Goal: Communication & Community: Answer question/provide support

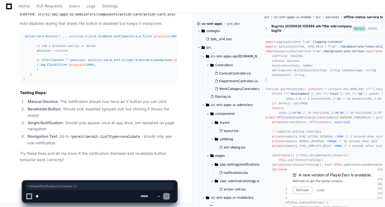
scroll to position [0, 17]
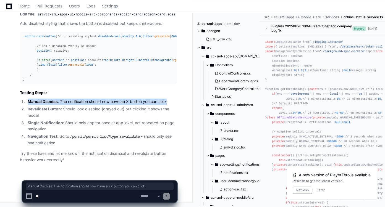
drag, startPoint x: 169, startPoint y: 101, endPoint x: 28, endPoint y: 102, distance: 140.7
click at [28, 102] on li "Manual Dismiss : The notification should now have an X button you can click" at bounding box center [101, 102] width 151 height 6
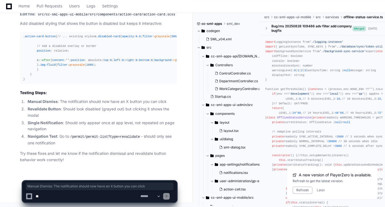
click at [79, 194] on textarea at bounding box center [87, 196] width 105 height 12
type textarea "*"
type textarea "**********"
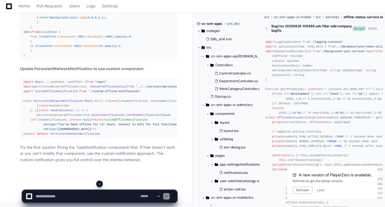
scroll to position [18474, 0]
click at [102, 185] on button at bounding box center [99, 184] width 7 height 7
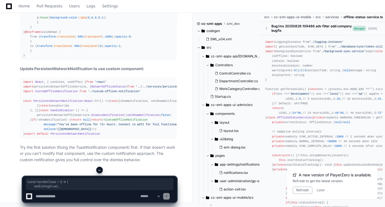
drag, startPoint x: 33, startPoint y: 112, endPoint x: 29, endPoint y: 86, distance: 26.2
copy div "const handleClose = ( ) => { setExiting ( true ) setTimeout ( () => { setVisibl…"
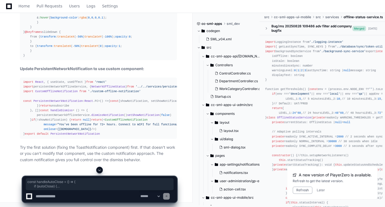
drag, startPoint x: 32, startPoint y: 116, endPoint x: 29, endPoint y: 80, distance: 36.1
copy div "const handleAutoClose = ( ) => { if (autoClose) { setExiting ( true ) setTimeou…"
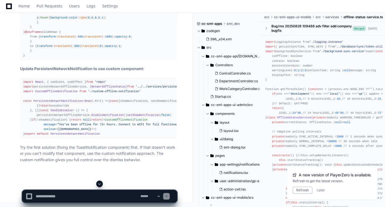
click at [72, 194] on textarea at bounding box center [87, 196] width 105 height 12
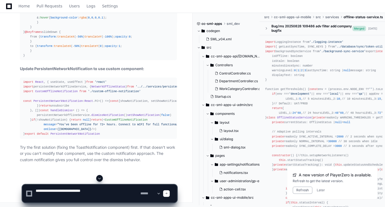
paste textarea "**********"
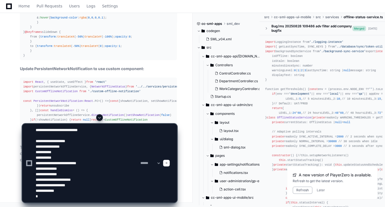
click at [93, 130] on textarea at bounding box center [87, 163] width 105 height 79
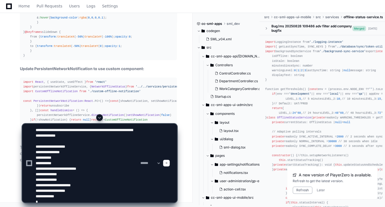
type textarea "**********"
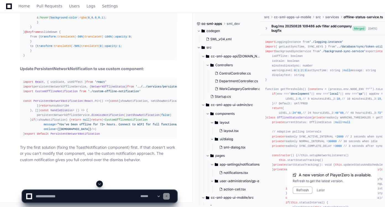
click at [99, 184] on span at bounding box center [99, 184] width 4 height 4
click at [101, 182] on span at bounding box center [99, 184] width 4 height 4
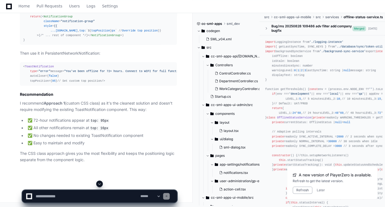
scroll to position [18974, 0]
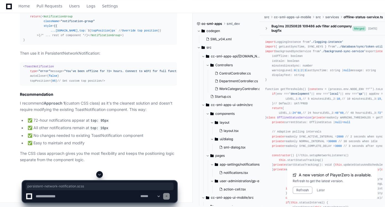
drag, startPoint x: 43, startPoint y: 140, endPoint x: 110, endPoint y: 139, distance: 66.4
copy code "persistent-network-notification.scss"
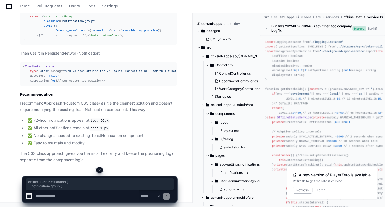
drag, startPoint x: 27, startPoint y: 140, endPoint x: 20, endPoint y: 122, distance: 19.5
copy div ".offline-72hr-notification { .notification-group { top : 95px !important ; // O…"
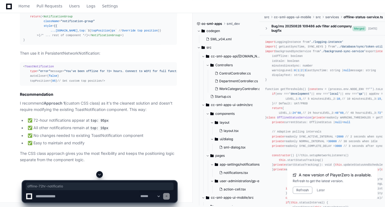
drag, startPoint x: 76, startPoint y: 69, endPoint x: 115, endPoint y: 70, distance: 38.4
copy span "offline-72hr-notification"
click at [105, 194] on textarea at bounding box center [87, 196] width 105 height 12
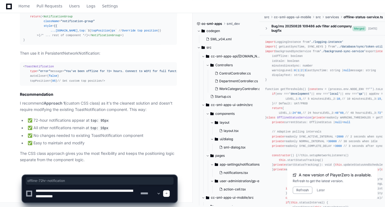
click at [69, 192] on textarea at bounding box center [87, 194] width 105 height 18
click at [102, 197] on textarea at bounding box center [87, 194] width 105 height 18
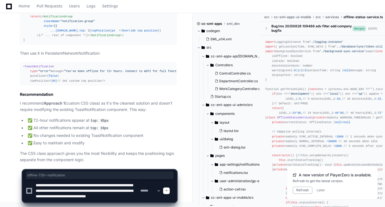
type textarea "**********"
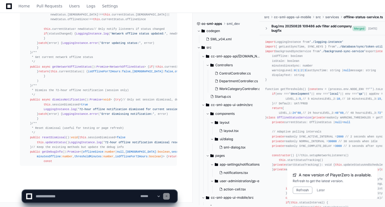
scroll to position [20364, 0]
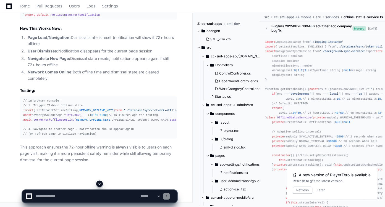
click at [100, 186] on span at bounding box center [99, 184] width 4 height 4
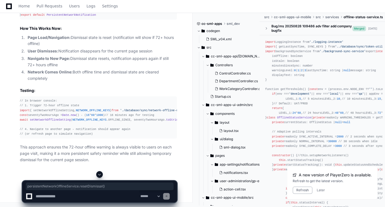
drag, startPoint x: 109, startPoint y: 103, endPoint x: 32, endPoint y: 104, distance: 77.7
copy div "persistentNetworkOfflineService. [DEMOGRAPHIC_DATA] ()"
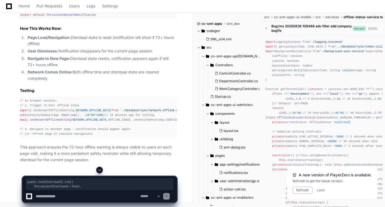
drag, startPoint x: 34, startPoint y: 85, endPoint x: 27, endPoint y: 65, distance: 21.4
drag, startPoint x: 35, startPoint y: 82, endPoint x: 29, endPoint y: 52, distance: 31.1
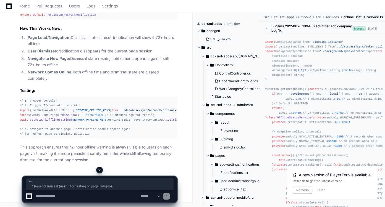
copy div "/** * Reset dismissal (useful for testing or page refresh) */ public resetDismi…"
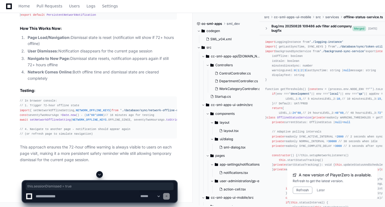
drag, startPoint x: 89, startPoint y: 95, endPoint x: 40, endPoint y: 95, distance: 48.7
copy div "this . sessionDismissed = true"
drag, startPoint x: 28, startPoint y: 119, endPoint x: 93, endPoint y: 119, distance: 65.3
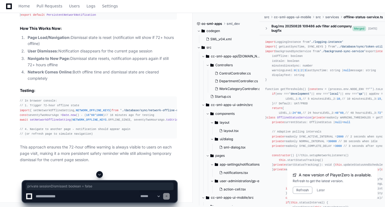
copy div "private sessionDismissed : boolean = false"
drag, startPoint x: 86, startPoint y: 108, endPoint x: 33, endPoint y: 106, distance: 52.6
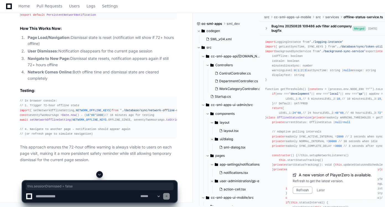
scroll to position [20020, 0]
drag, startPoint x: 35, startPoint y: 83, endPoint x: 82, endPoint y: 84, distance: 47.0
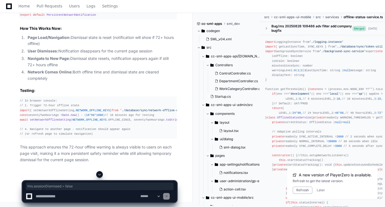
scroll to position [20082, 0]
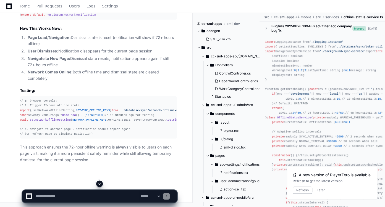
drag, startPoint x: 73, startPoint y: 78, endPoint x: 108, endPoint y: 79, distance: 35.4
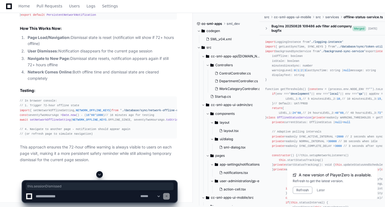
scroll to position [20262, 0]
drag, startPoint x: 90, startPoint y: 131, endPoint x: 42, endPoint y: 130, distance: 47.8
drag, startPoint x: 68, startPoint y: 108, endPoint x: 103, endPoint y: 107, distance: 34.8
